Goal: Complete application form

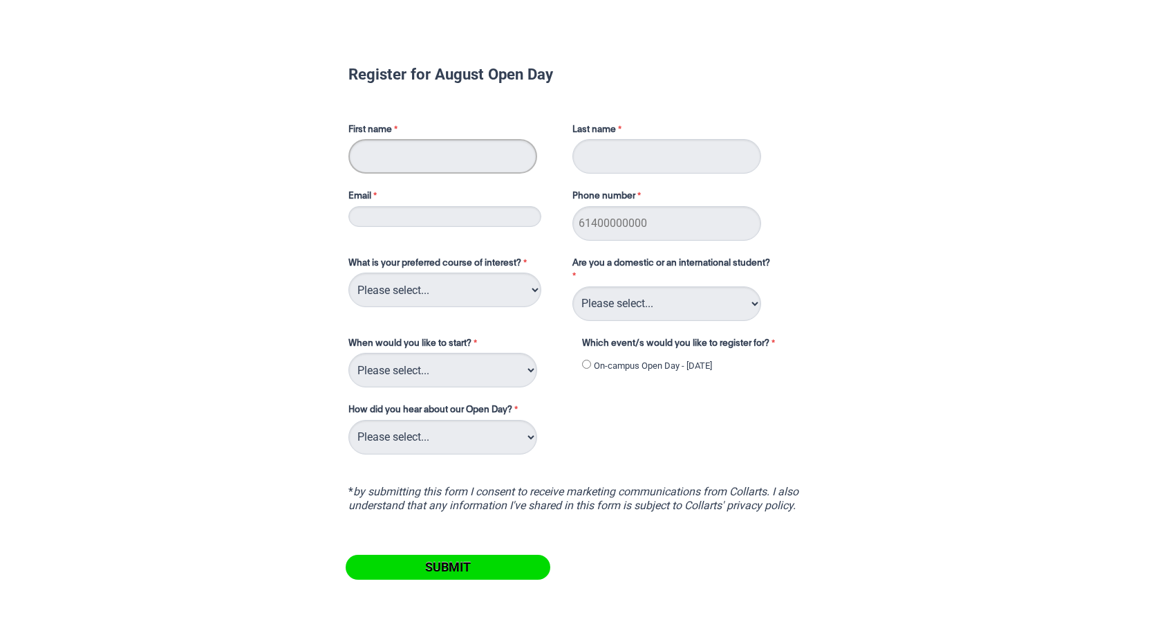
click at [502, 158] on input "First name" at bounding box center [442, 156] width 189 height 35
type input "Shayne"
type input "[PERSON_NAME]"
type input "[EMAIL_ADDRESS][DOMAIN_NAME]"
click at [641, 227] on input "Phone number" at bounding box center [666, 223] width 189 height 35
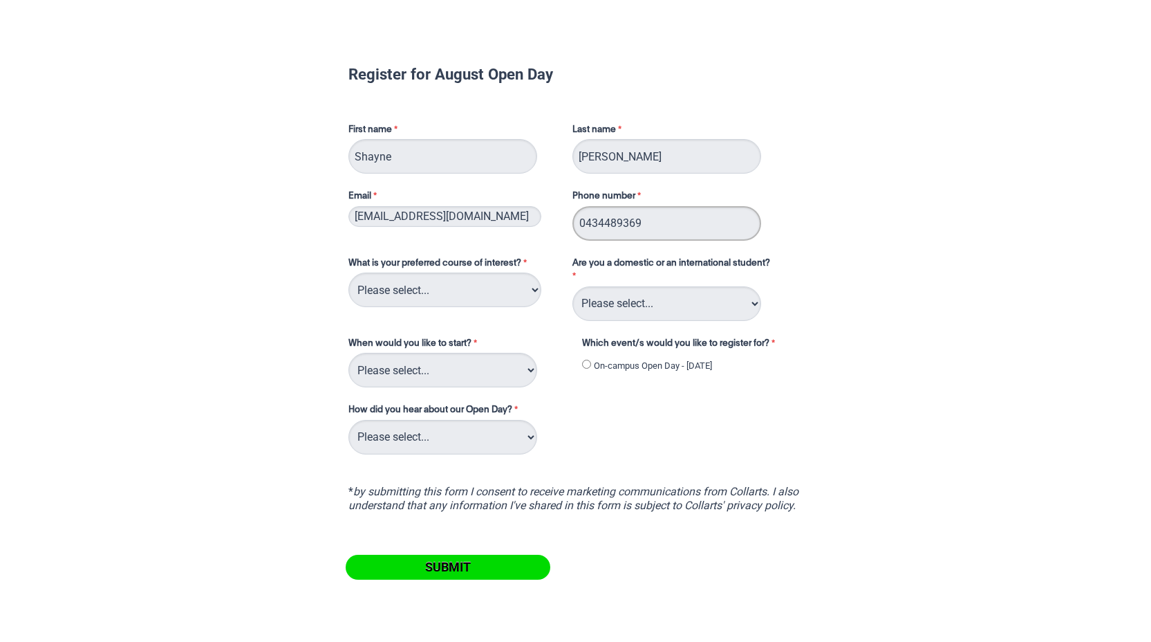
type input "0434489369"
click at [485, 283] on select "Please select... 2D Animation Acting Audio Engineering Circus Arts Comedy Digit…" at bounding box center [444, 289] width 193 height 35
select select "tfa_96"
click at [651, 306] on select "Please select... Domestic Student International Student" at bounding box center [666, 303] width 189 height 35
select select "tfa_126"
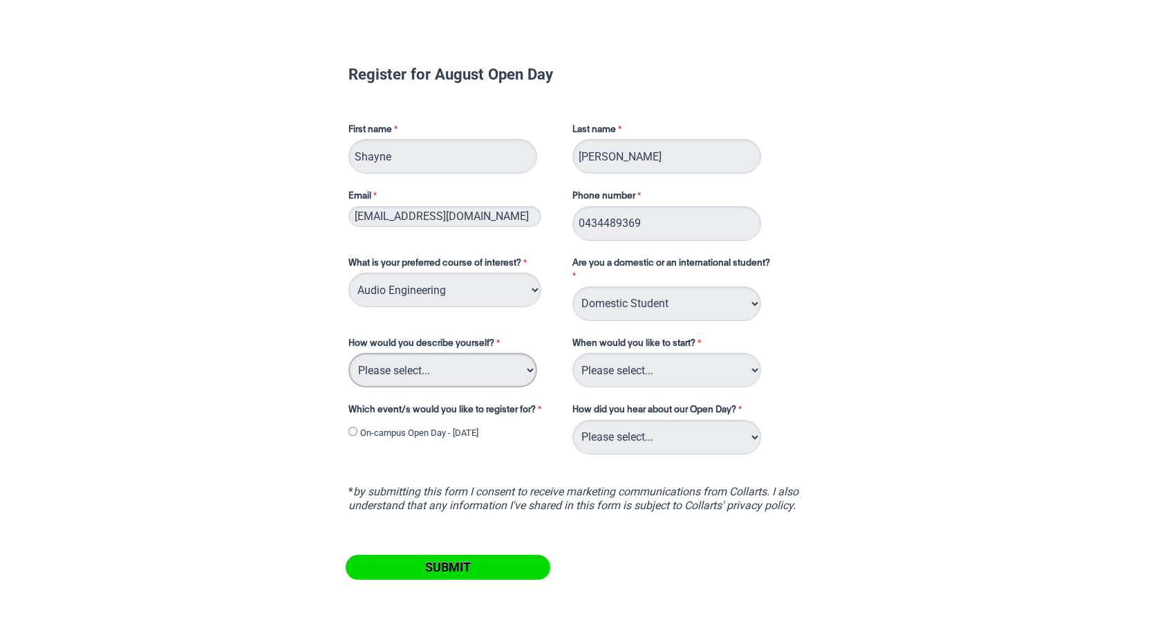
click at [468, 372] on select "Please select... I've completed Year 12 I'm looking for a career change I'm alr…" at bounding box center [442, 370] width 189 height 35
select select "tfa_77"
click at [630, 375] on select "Please select... Trimester 3 2025, starting [DATE] Trimester 1 2026, starting […" at bounding box center [666, 370] width 189 height 35
select select "tfa_234"
click at [351, 432] on input "On-campus Open Day - [DATE]" at bounding box center [352, 431] width 9 height 9
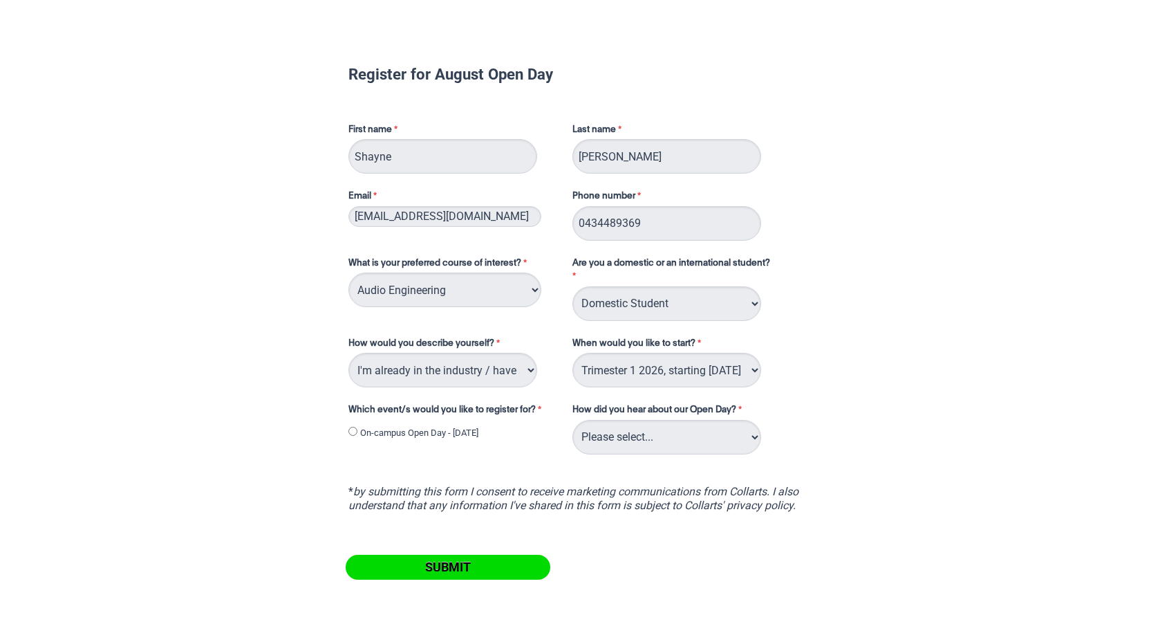
radio input "true"
click at [640, 435] on select "Please select... Career Advisor Career Expo Collarts Newsletter/Email Collarts …" at bounding box center [666, 437] width 189 height 35
select select "tfa_140"
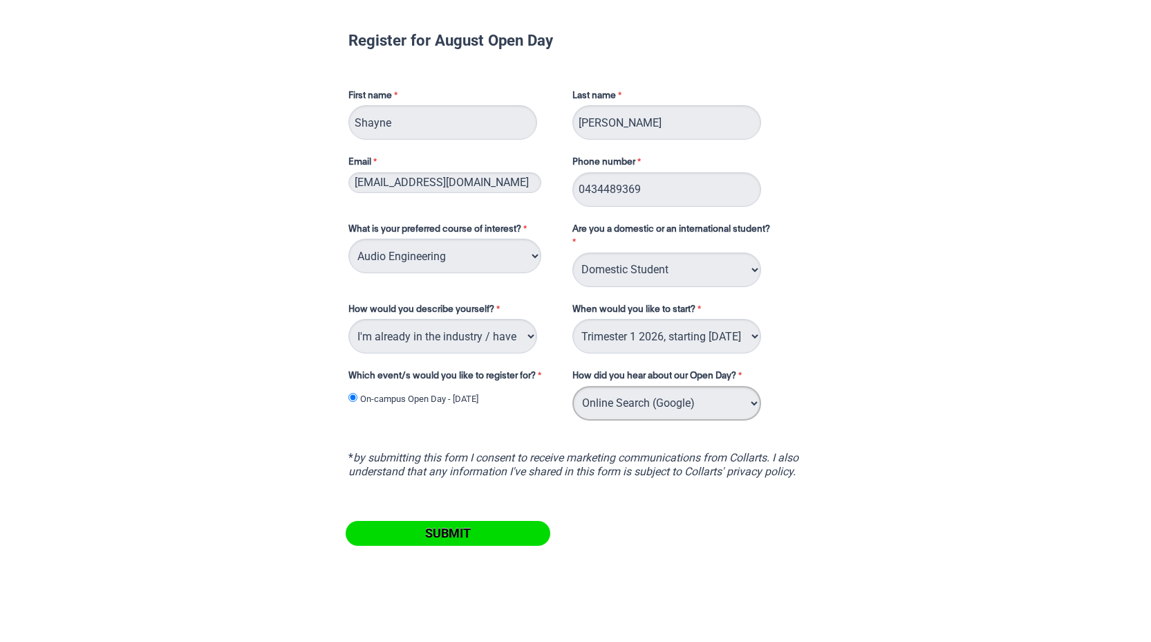
scroll to position [35, 0]
click at [486, 535] on input "Submit" at bounding box center [448, 531] width 205 height 25
